Goal: Communication & Community: Answer question/provide support

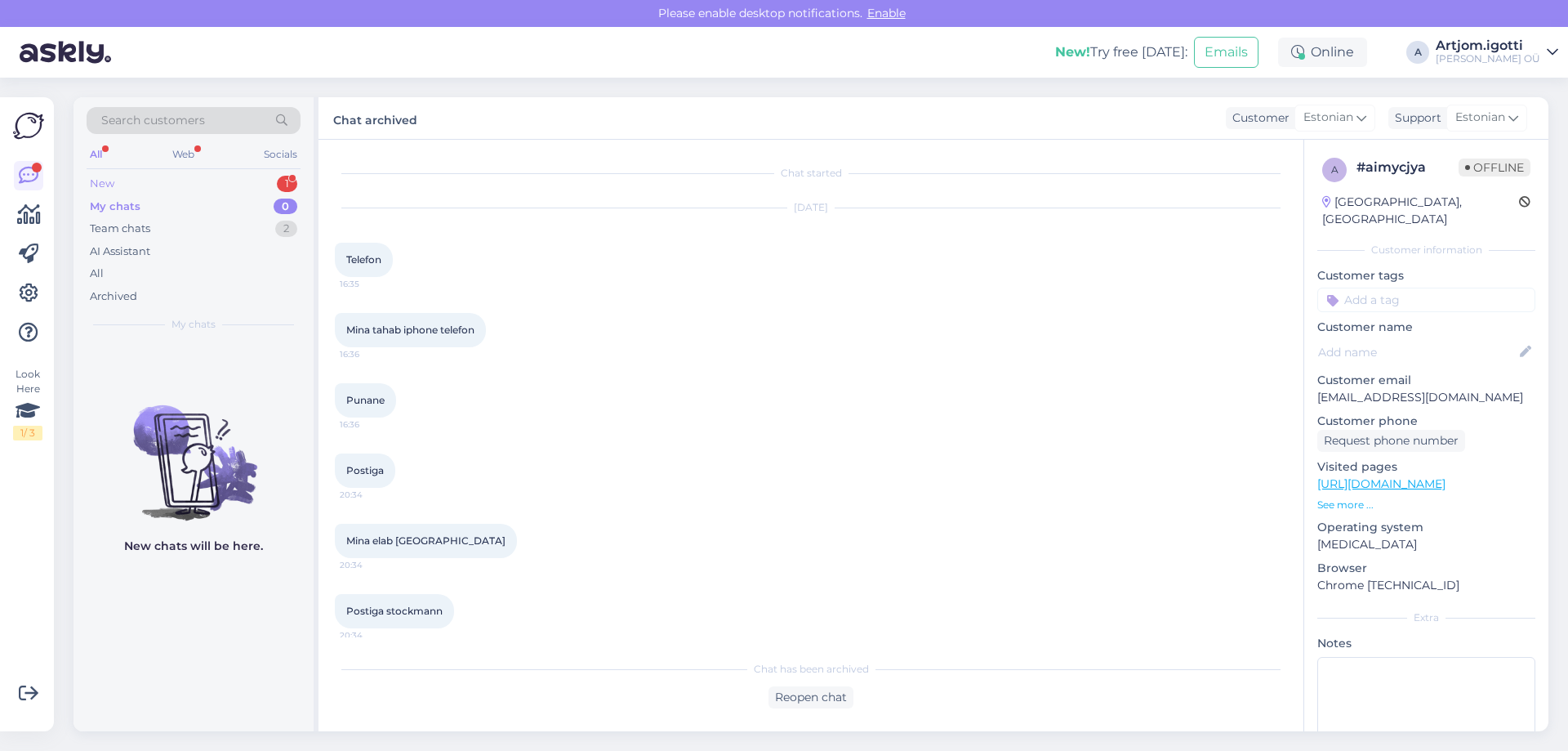
scroll to position [2877, 0]
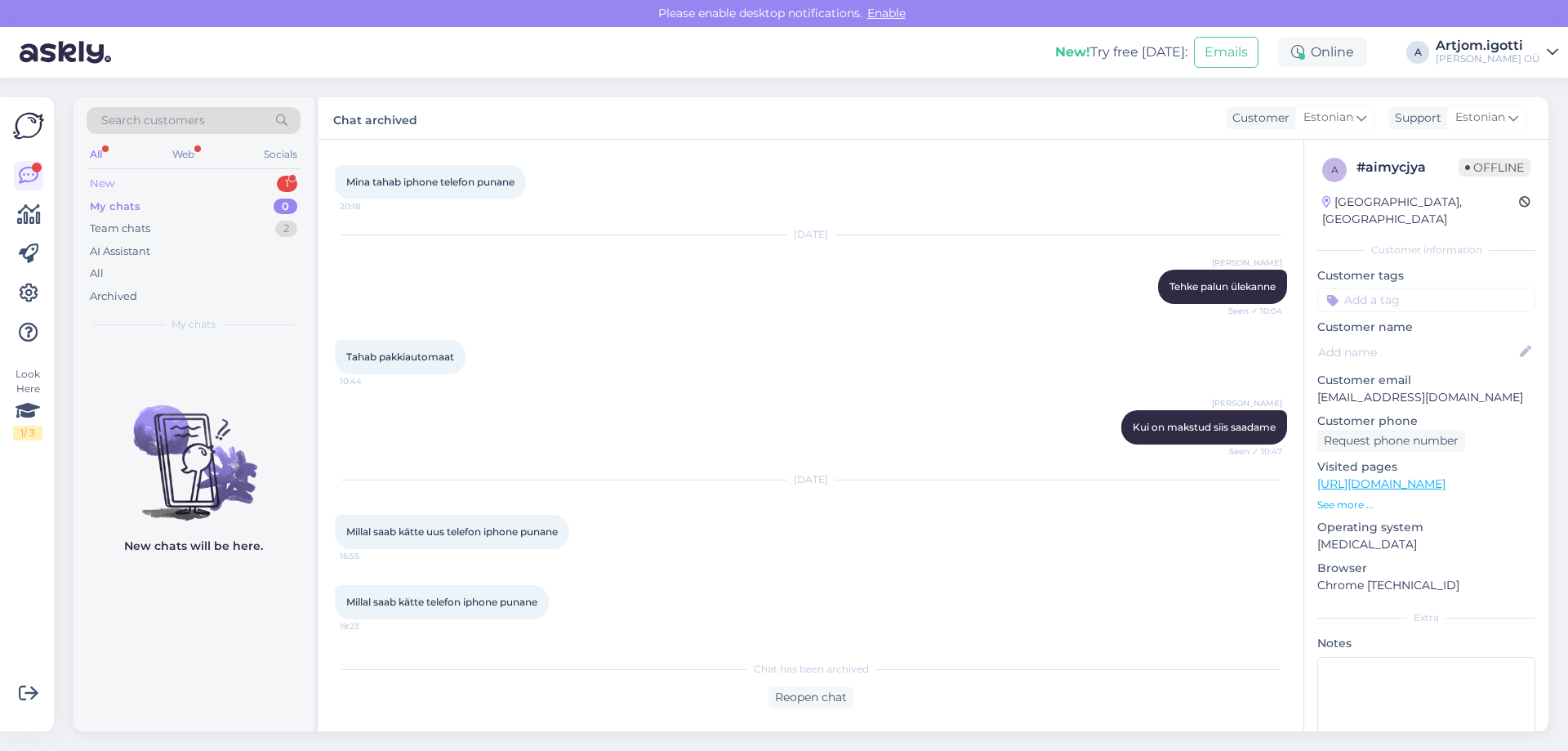
click at [171, 174] on div "New 1" at bounding box center [193, 183] width 214 height 23
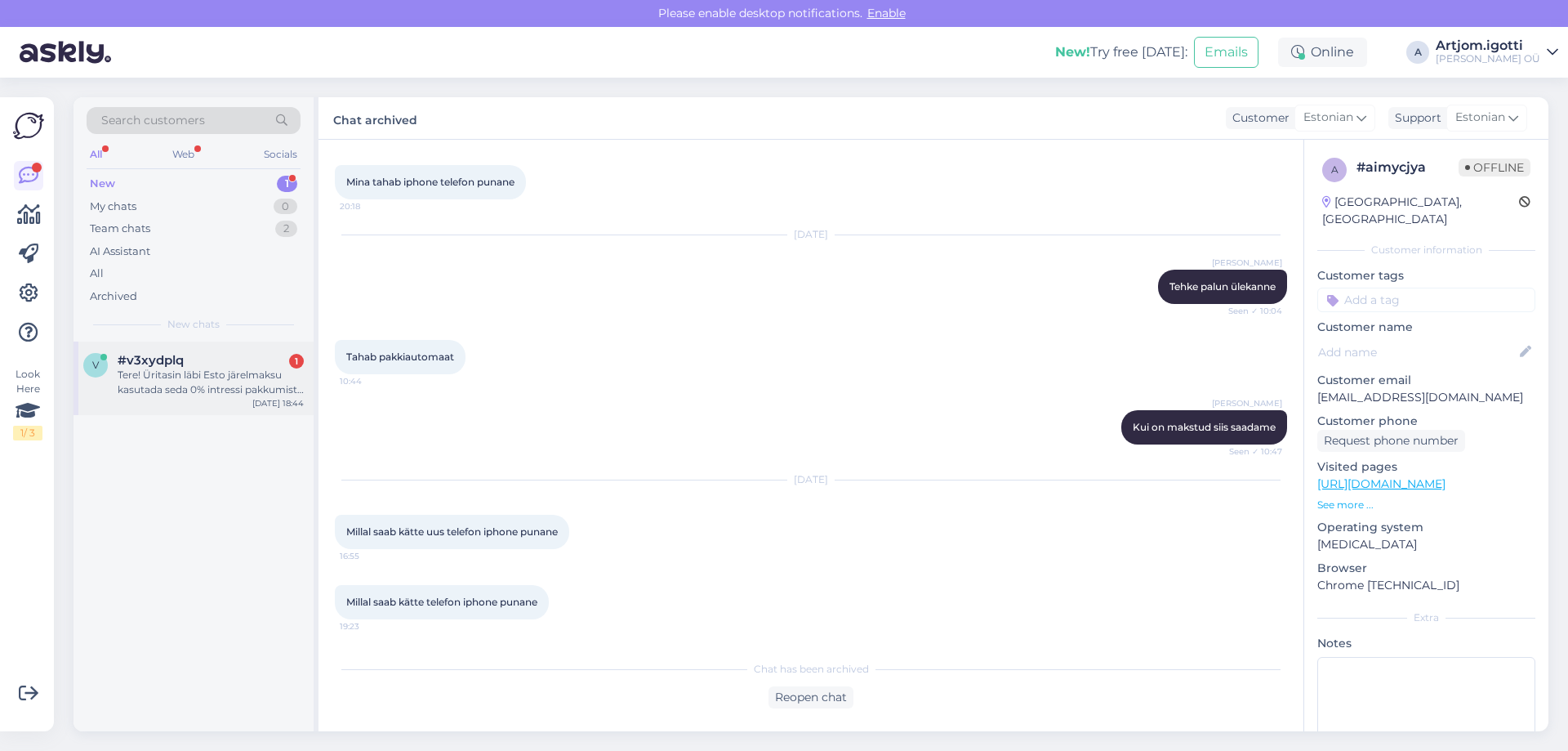
click at [241, 385] on div "Tere! Üritasin läbi Esto järelmaksu kasutada seda 0% intressi pakkumist aga val…" at bounding box center [210, 382] width 186 height 29
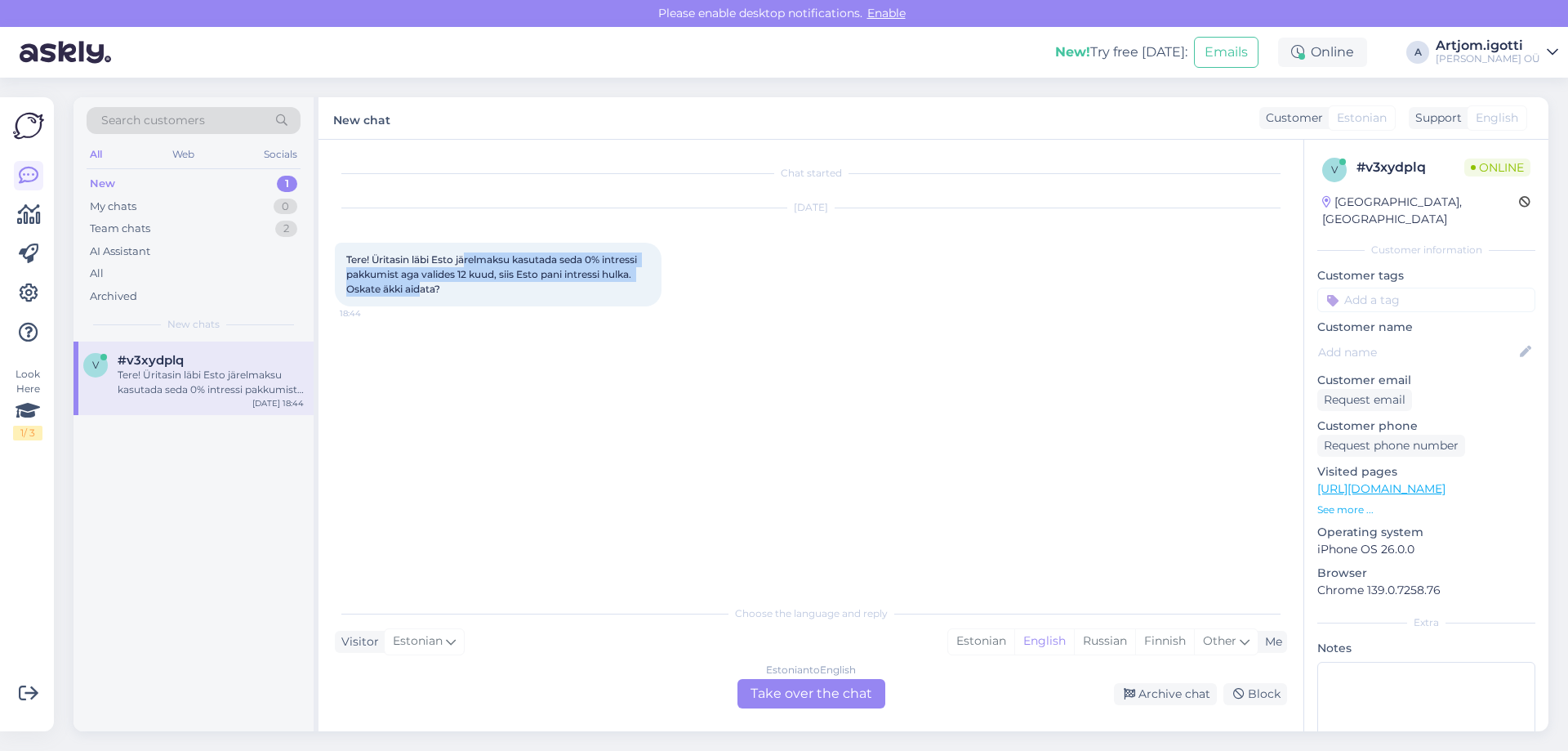
drag, startPoint x: 466, startPoint y: 252, endPoint x: 422, endPoint y: 288, distance: 56.9
click at [422, 288] on div "Tere! Üritasin läbi Esto järelmaksu kasutada seda 0% intressi pakkumist aga val…" at bounding box center [498, 274] width 327 height 64
click at [974, 648] on div "Estonian" at bounding box center [981, 641] width 66 height 24
click at [832, 695] on div "Estonian to Estonian Take over the chat" at bounding box center [811, 693] width 148 height 29
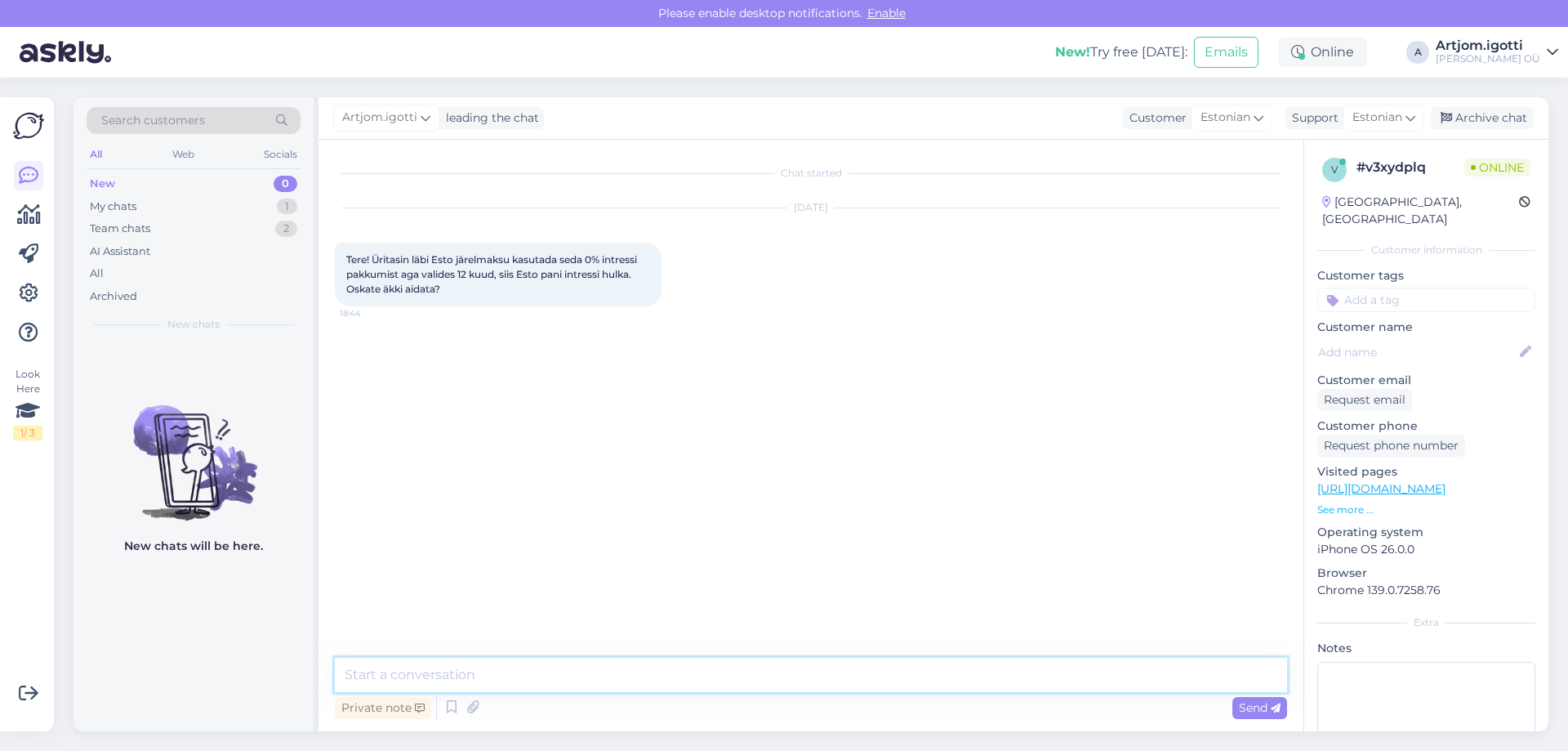
click at [730, 680] on textarea at bounding box center [810, 674] width 953 height 34
type textarea "[PERSON_NAME]"
type textarea "Tere Kahjuks meie ei tea mis põhjus see võib olla."
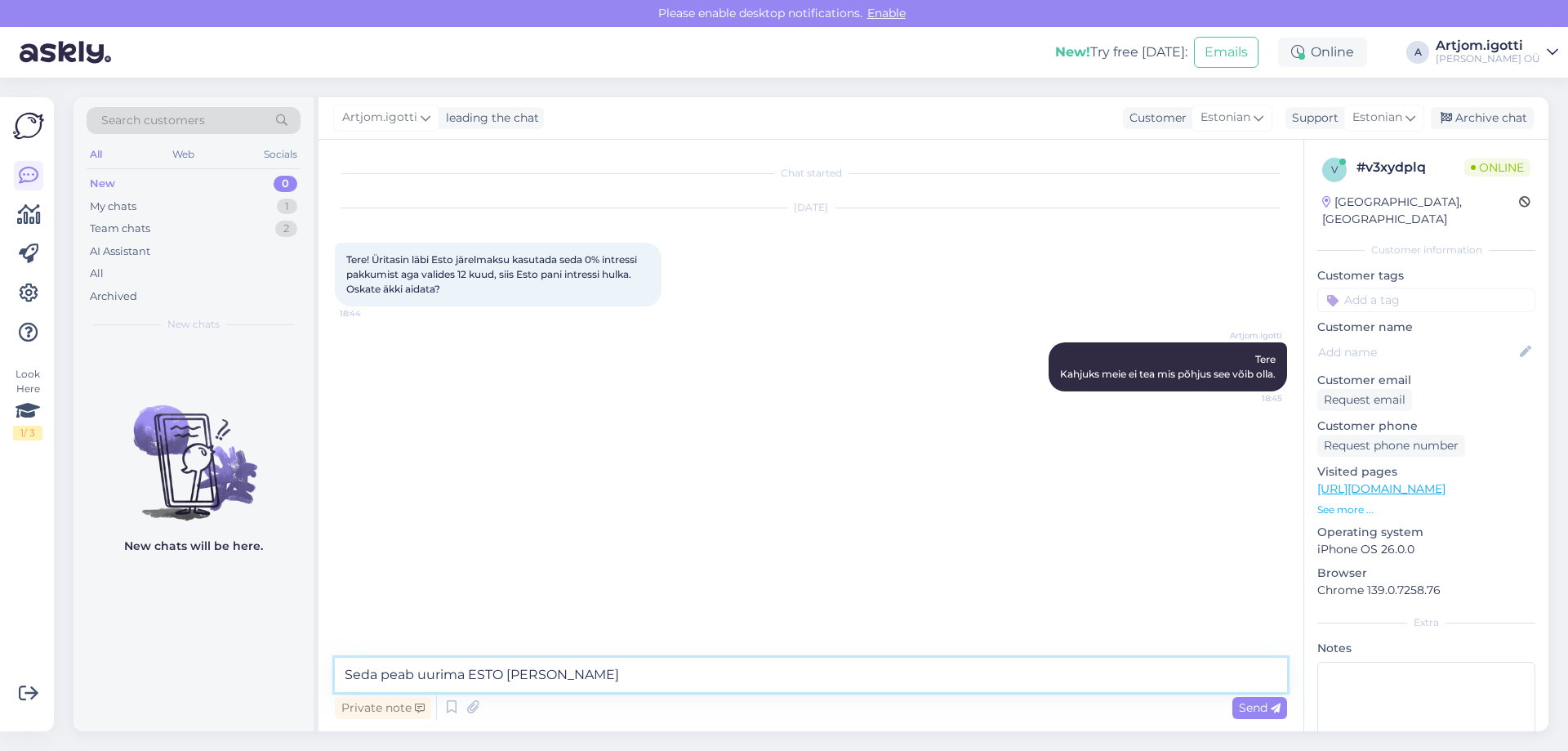
type textarea "Seda peab uurima ESTO käest"
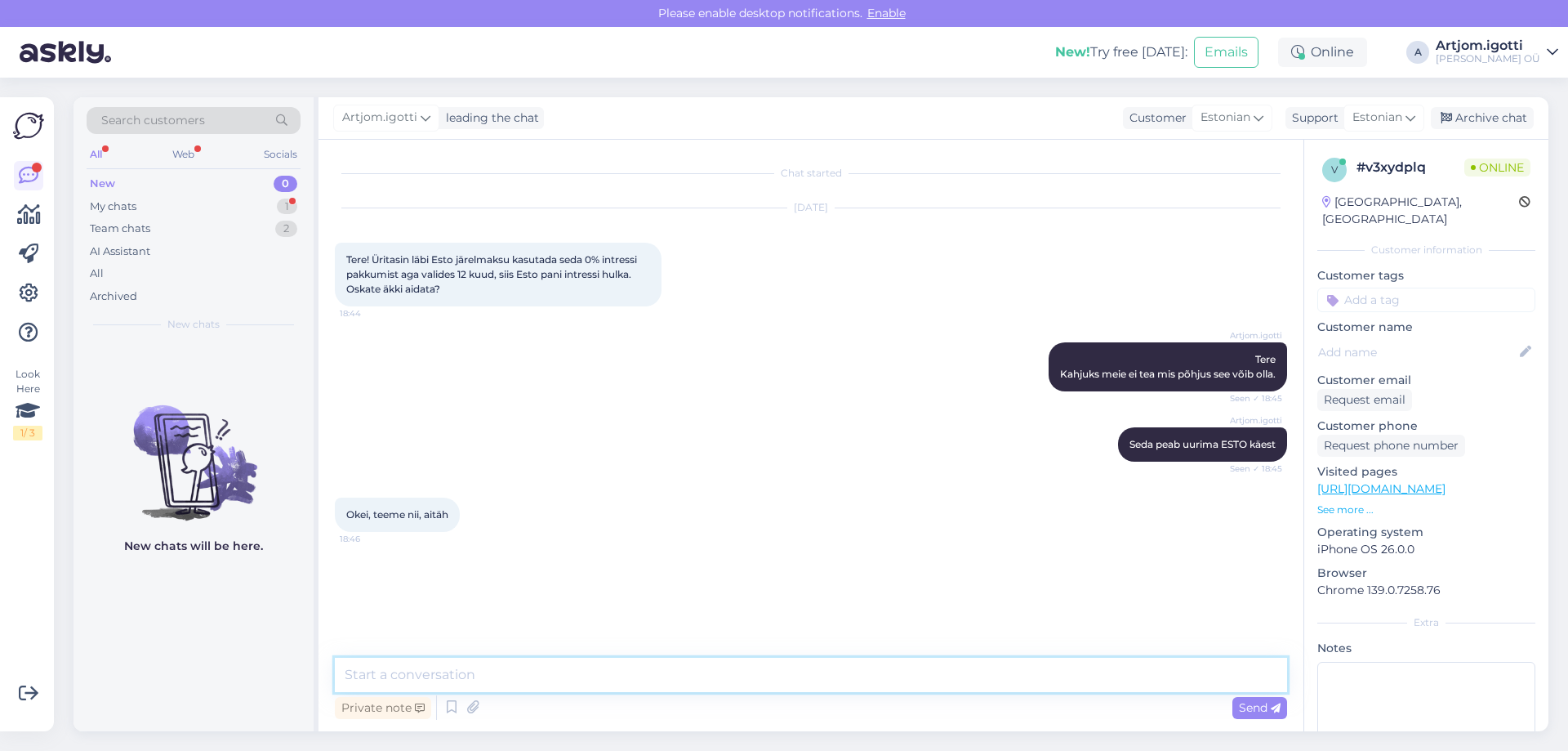
click at [439, 673] on textarea at bounding box center [810, 674] width 953 height 34
type textarea "Ilusat päeva"
click at [1481, 112] on div "Archive chat" at bounding box center [1482, 118] width 103 height 22
